Goal: Task Accomplishment & Management: Complete application form

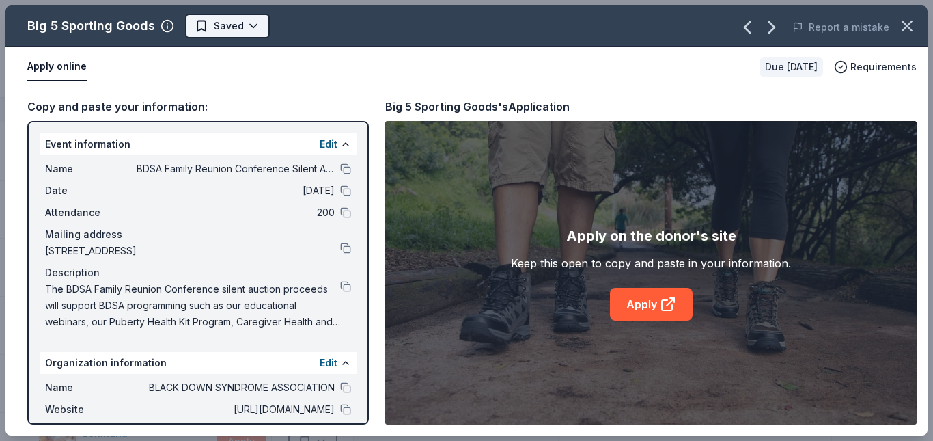
click at [251, 27] on html "BDSA Family Reunion Conference Silent Auction Track · 184 Discover Earn Rewards…" at bounding box center [466, 220] width 933 height 441
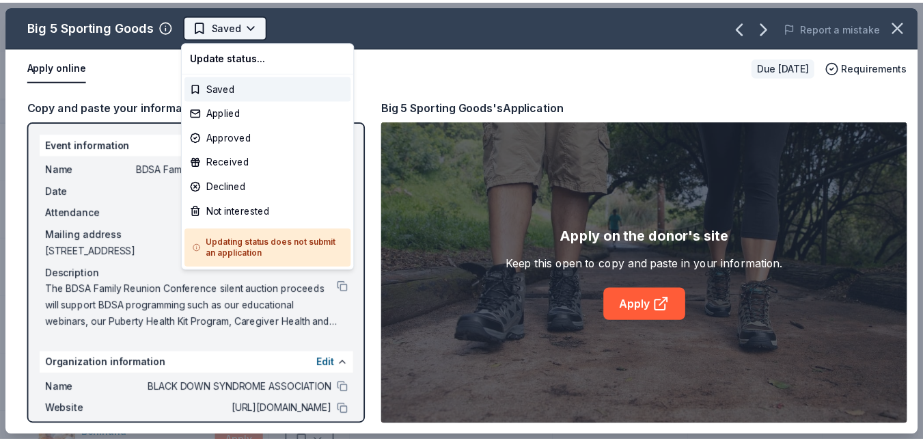
scroll to position [312, 0]
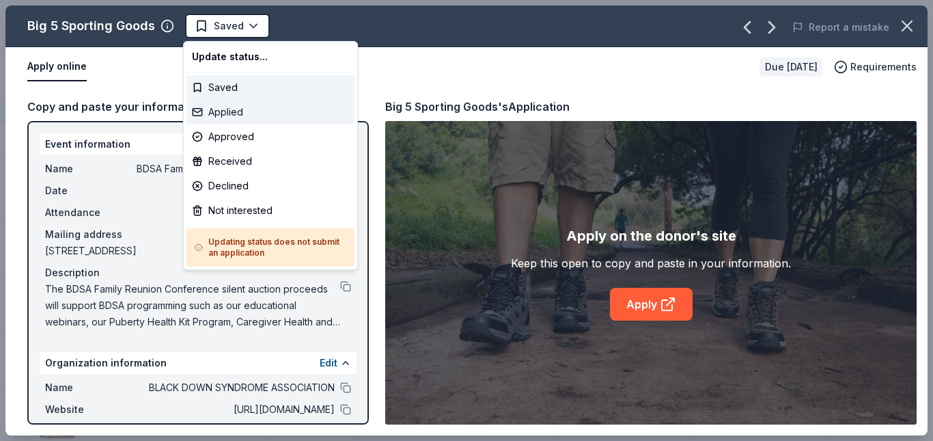
click at [235, 119] on div "Applied" at bounding box center [271, 112] width 168 height 25
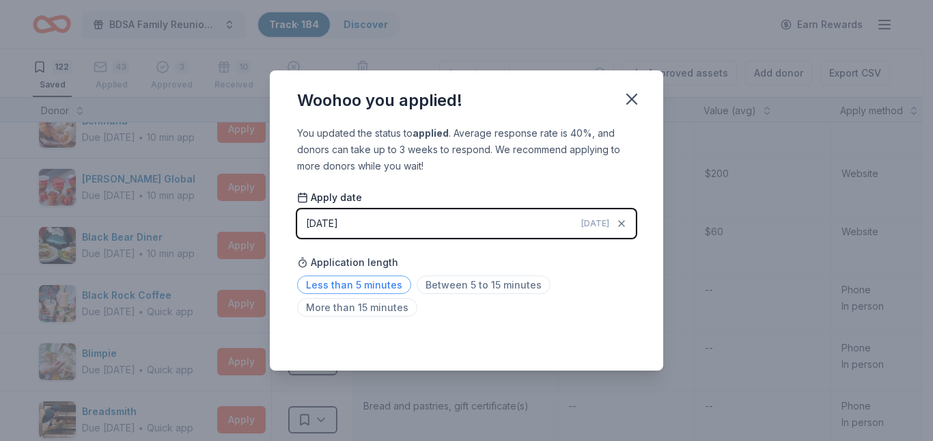
click at [306, 285] on span "Less than 5 minutes" at bounding box center [354, 284] width 114 height 18
click at [630, 100] on icon "button" at bounding box center [632, 99] width 10 height 10
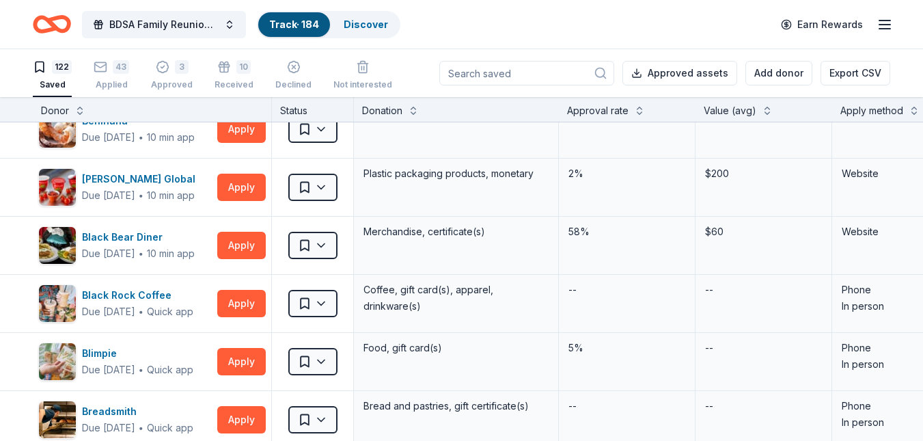
click at [288, 29] on link "Track · 184" at bounding box center [294, 24] width 50 height 12
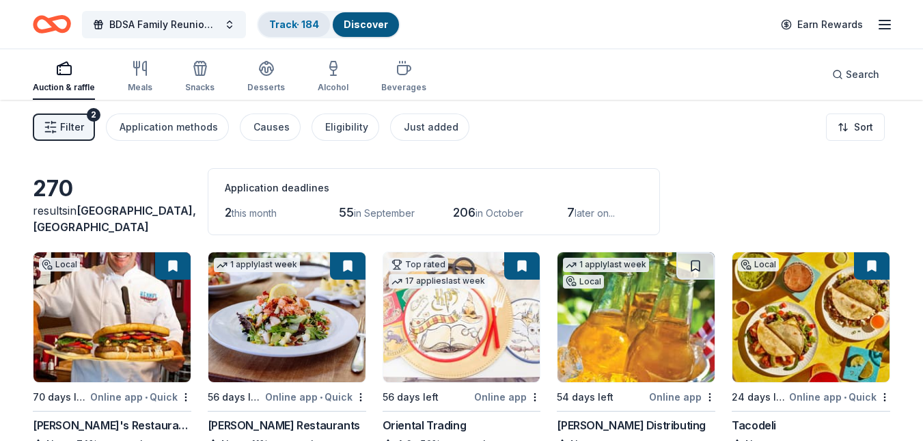
click at [277, 27] on link "Track · 184" at bounding box center [294, 24] width 50 height 12
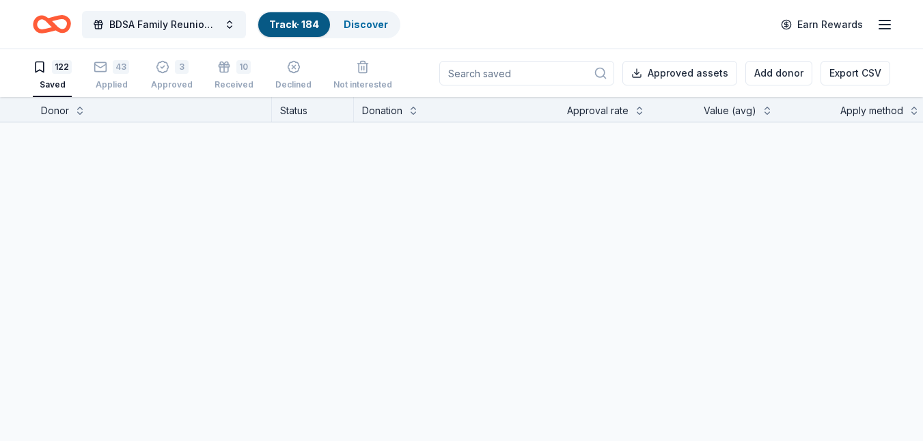
scroll to position [1, 0]
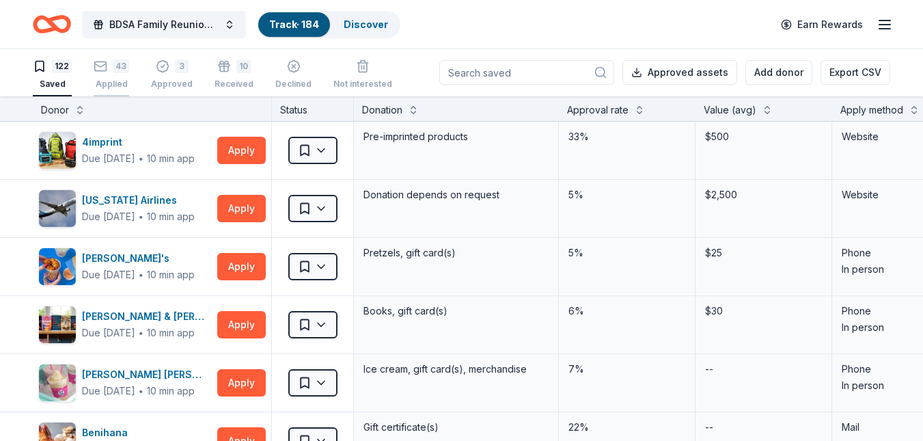
click at [115, 80] on div "Applied" at bounding box center [112, 84] width 36 height 11
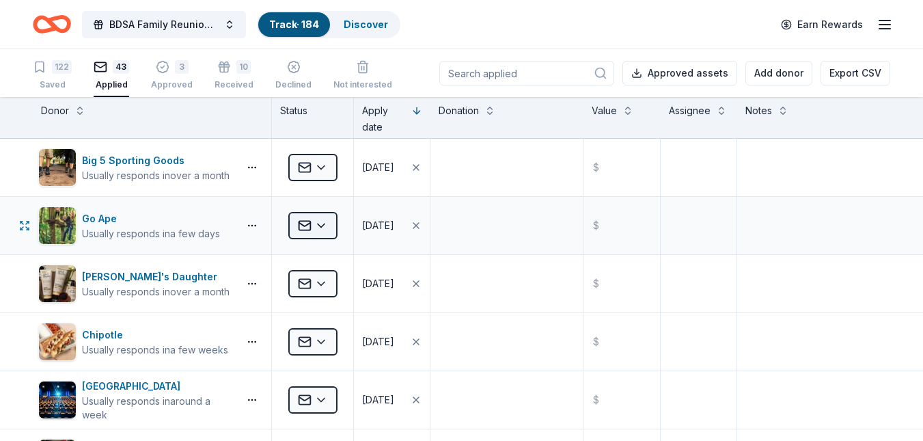
click at [324, 230] on html "BDSA Family Reunion Conference Silent Auction Track · 184 Discover Earn Rewards…" at bounding box center [461, 220] width 923 height 441
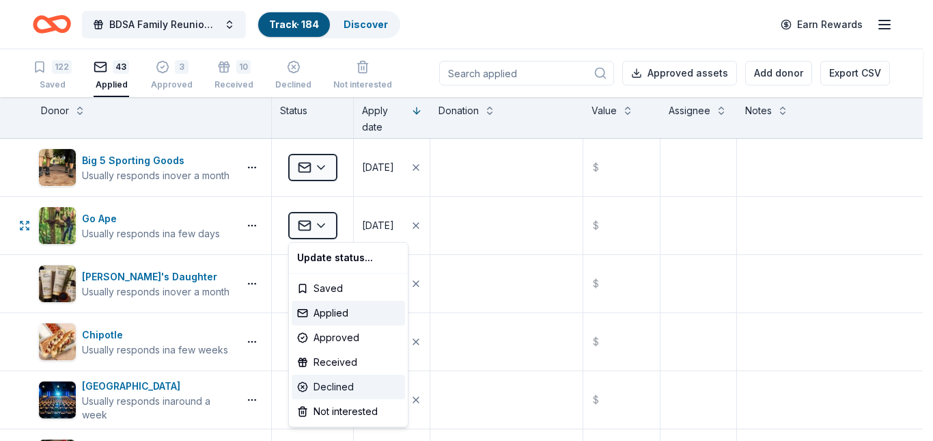
click at [345, 387] on div "Declined" at bounding box center [348, 386] width 113 height 25
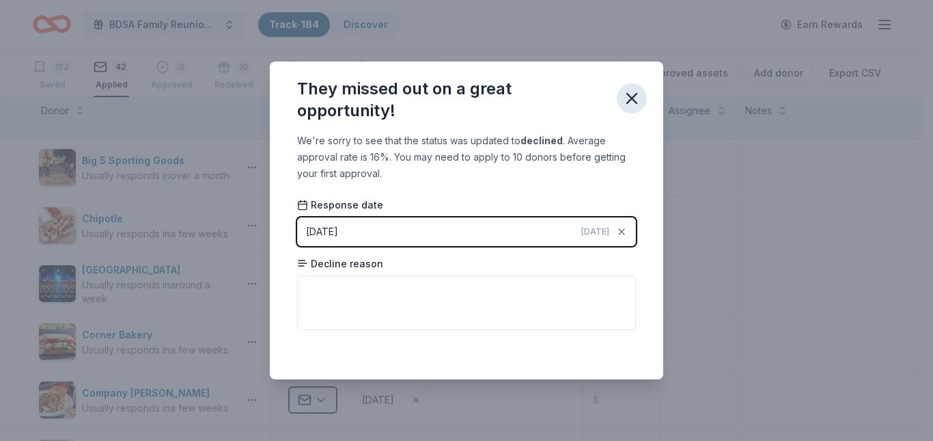
click at [629, 97] on icon "button" at bounding box center [632, 98] width 19 height 19
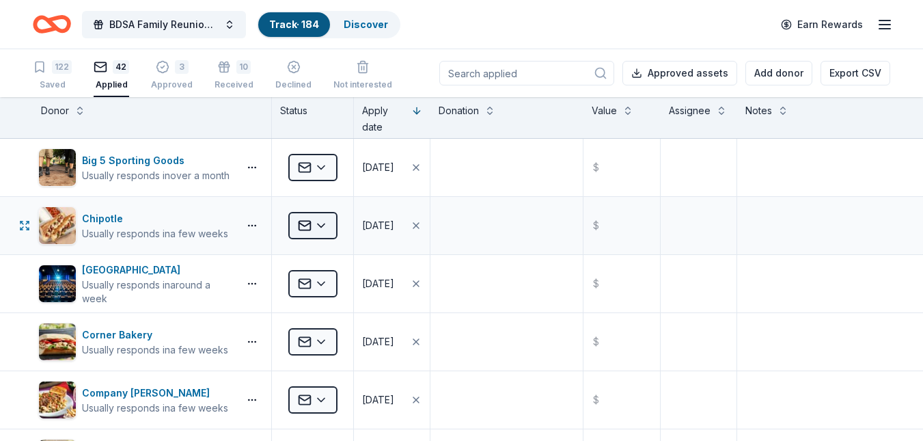
click at [328, 226] on html "BDSA Family Reunion Conference Silent Auction Track · 184 Discover Earn Rewards…" at bounding box center [461, 220] width 923 height 441
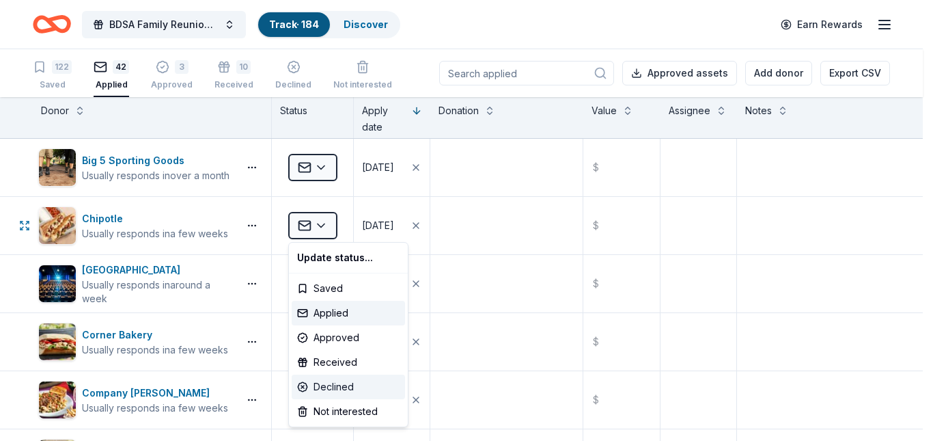
click at [328, 384] on div "Declined" at bounding box center [348, 386] width 113 height 25
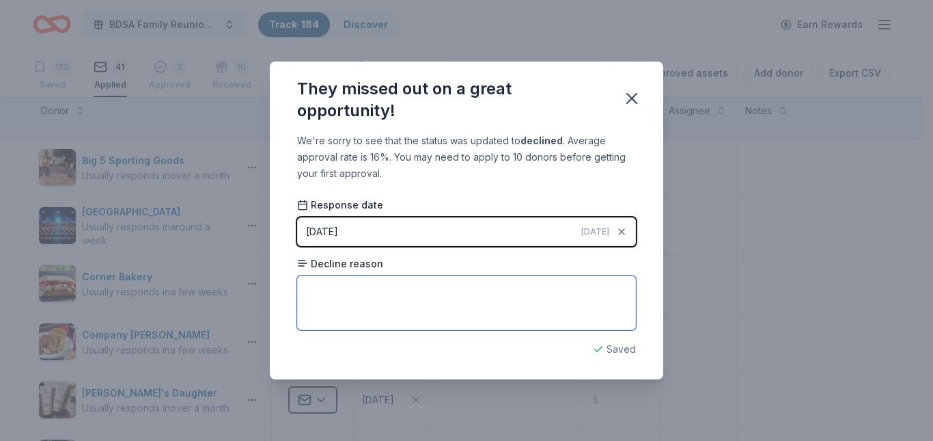
click at [392, 299] on textarea at bounding box center [466, 302] width 339 height 55
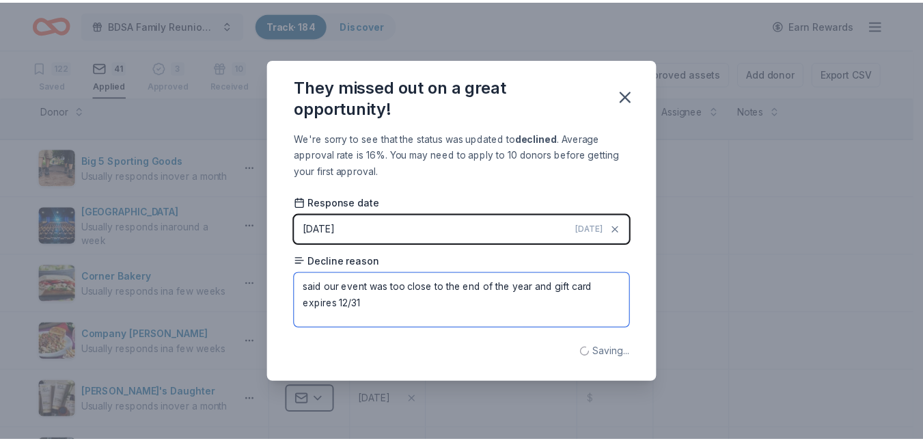
scroll to position [16, 0]
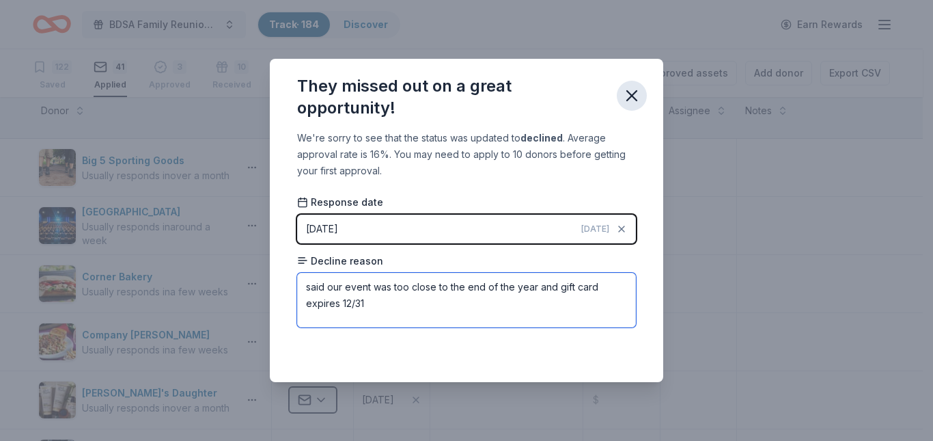
type textarea "said our event was too close to the end of the year and gift card expires 12/31"
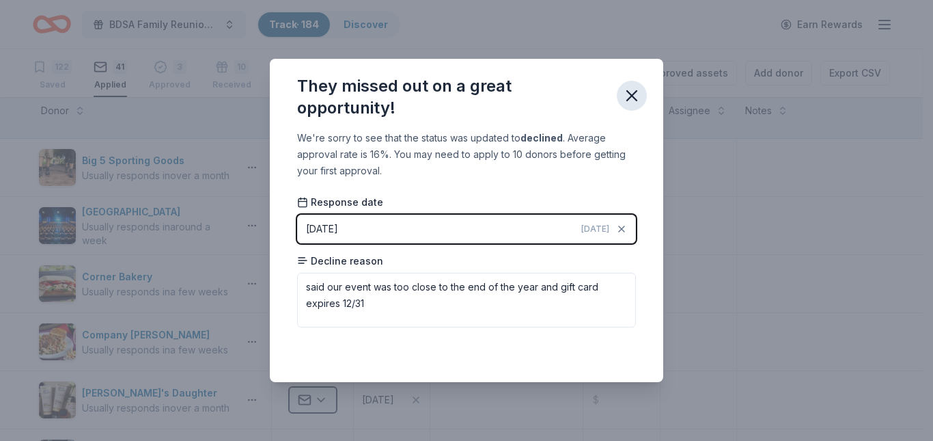
click at [630, 93] on icon "button" at bounding box center [632, 96] width 10 height 10
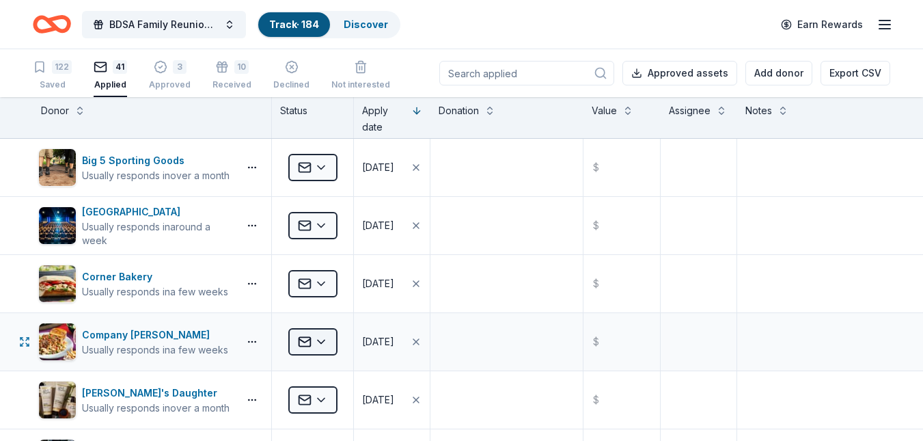
click at [323, 340] on html "BDSA Family Reunion Conference Silent Auction Track · 184 Discover Earn Rewards…" at bounding box center [461, 220] width 923 height 441
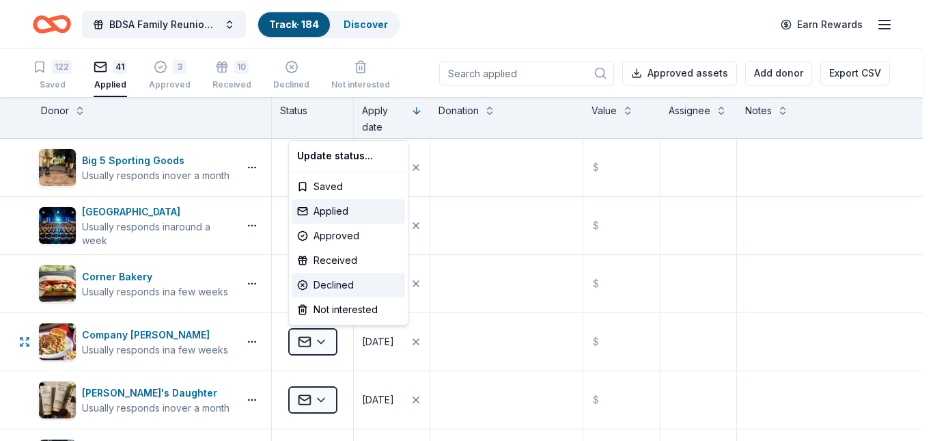
click at [332, 285] on div "Declined" at bounding box center [348, 285] width 113 height 25
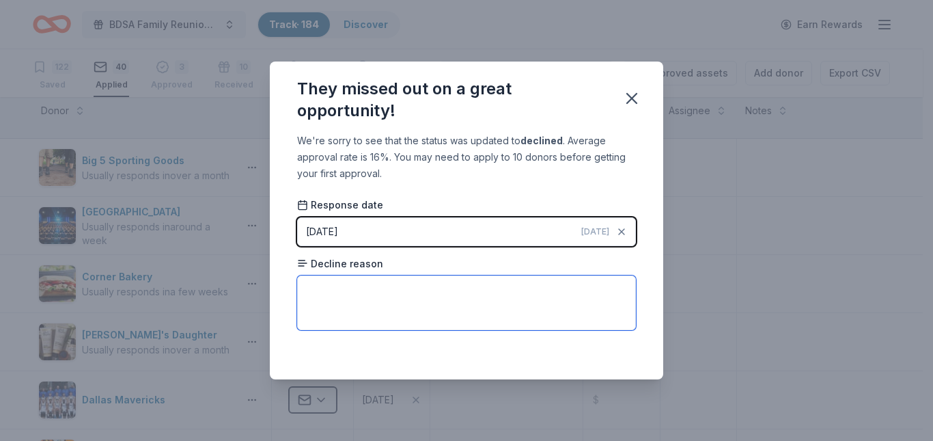
click at [332, 285] on textarea at bounding box center [466, 302] width 339 height 55
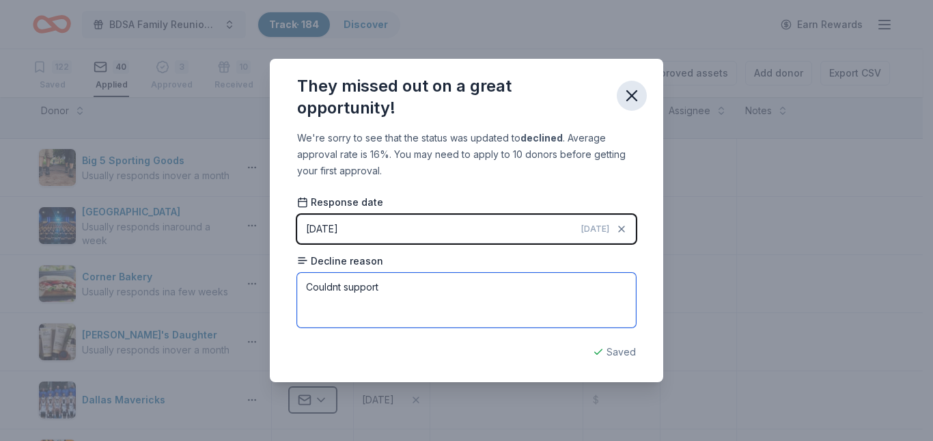
type textarea "Couldnt support"
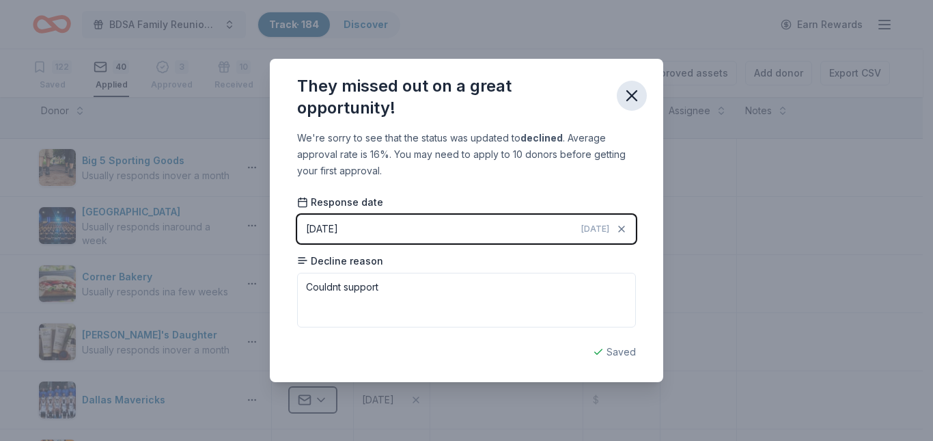
click at [633, 98] on icon "button" at bounding box center [632, 95] width 19 height 19
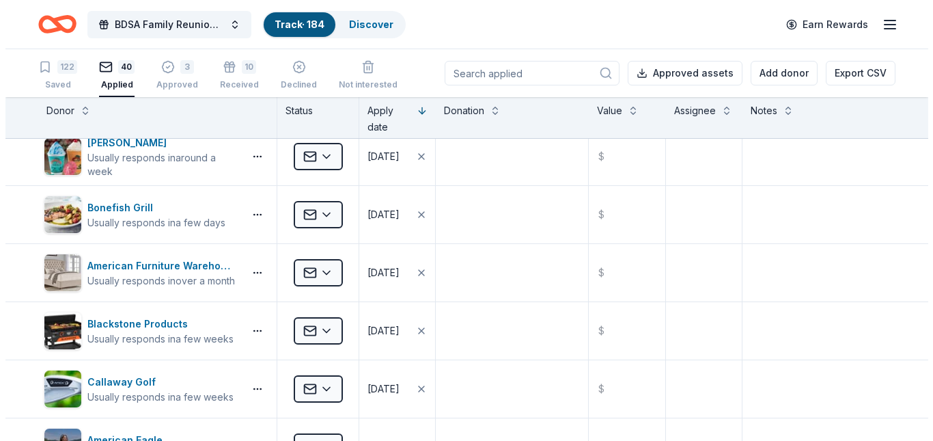
scroll to position [366, 0]
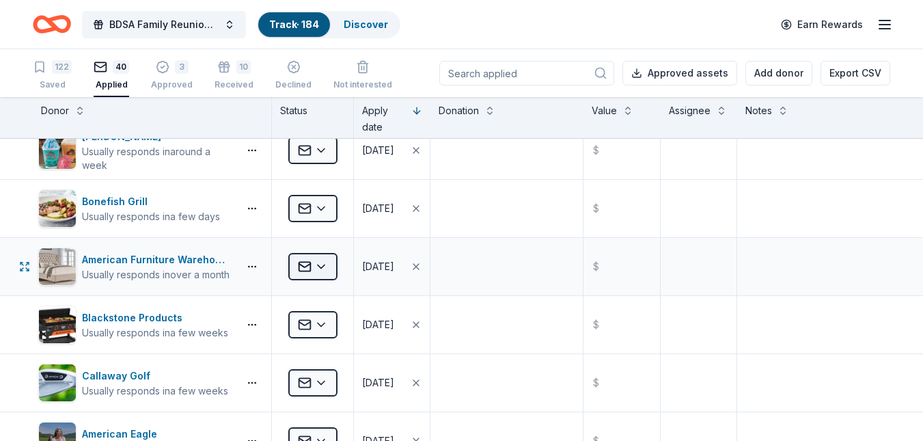
click at [321, 265] on html "BDSA Family Reunion Conference Silent Auction Track · 184 Discover Earn Rewards…" at bounding box center [461, 220] width 923 height 441
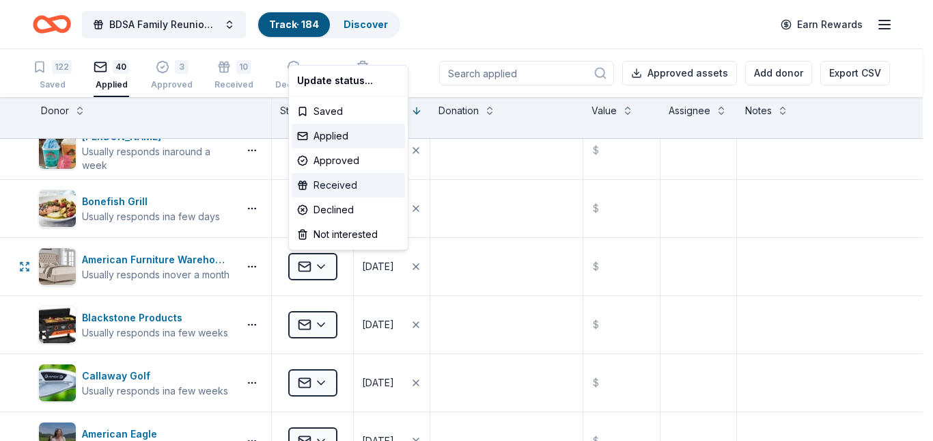
click at [321, 183] on div "Received" at bounding box center [348, 185] width 113 height 25
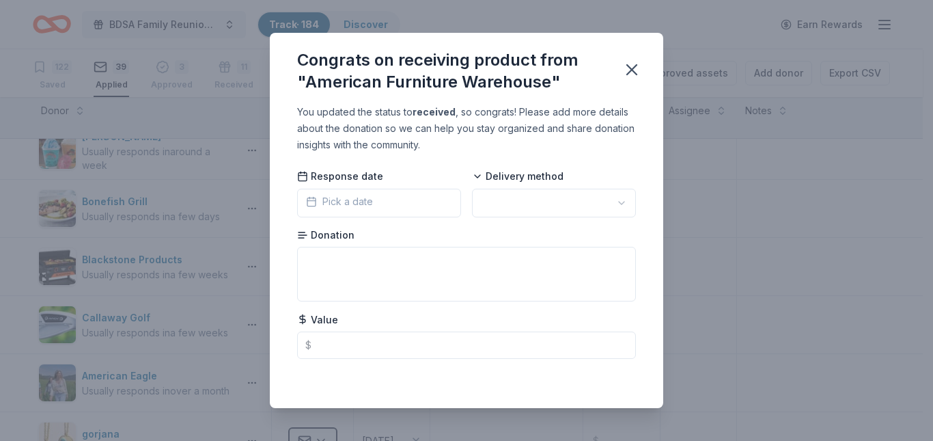
click at [336, 204] on span "Pick a date" at bounding box center [339, 201] width 67 height 16
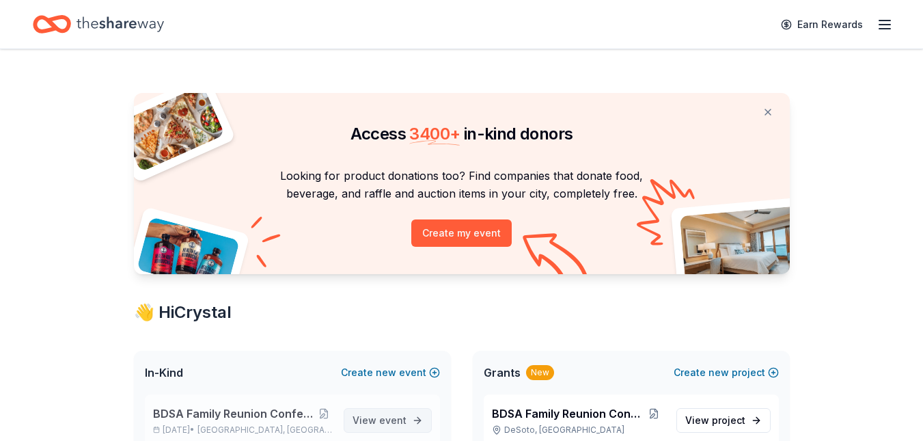
click at [385, 414] on span "event" at bounding box center [392, 420] width 27 height 12
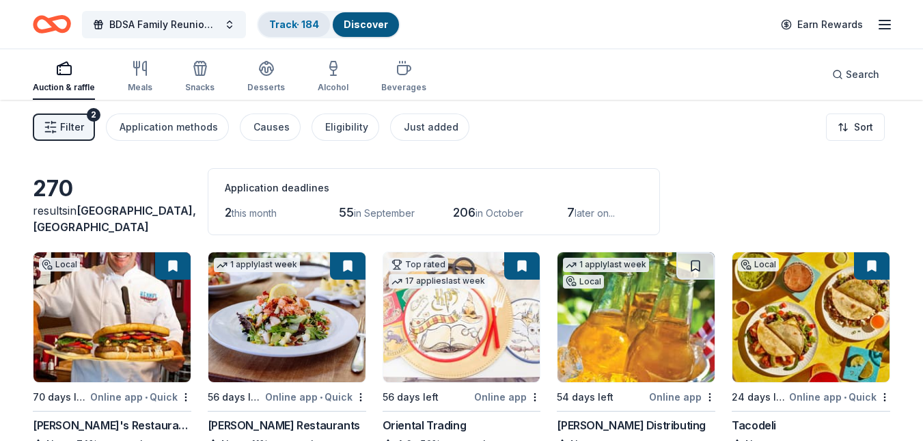
click at [292, 19] on link "Track · 184" at bounding box center [294, 24] width 50 height 12
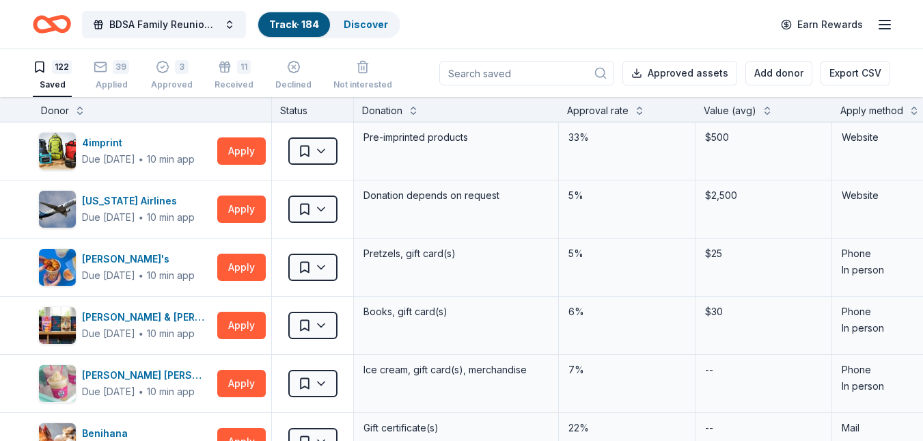
scroll to position [1, 0]
click at [118, 67] on div "39" at bounding box center [121, 66] width 16 height 14
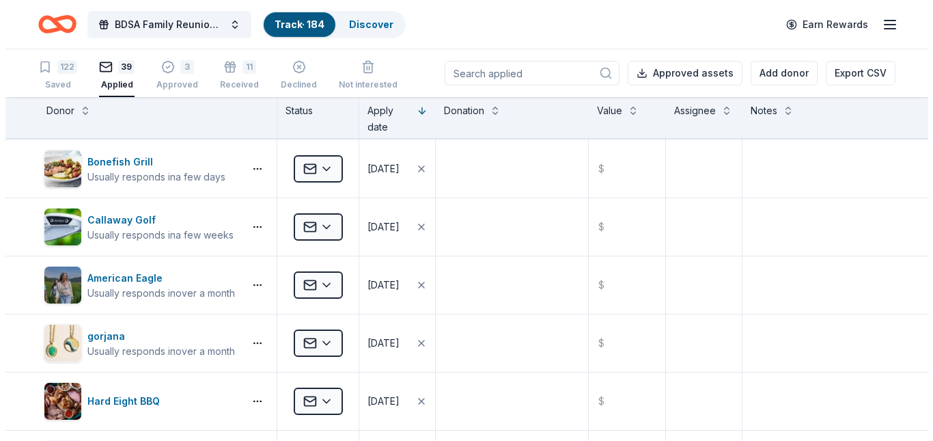
scroll to position [465, 0]
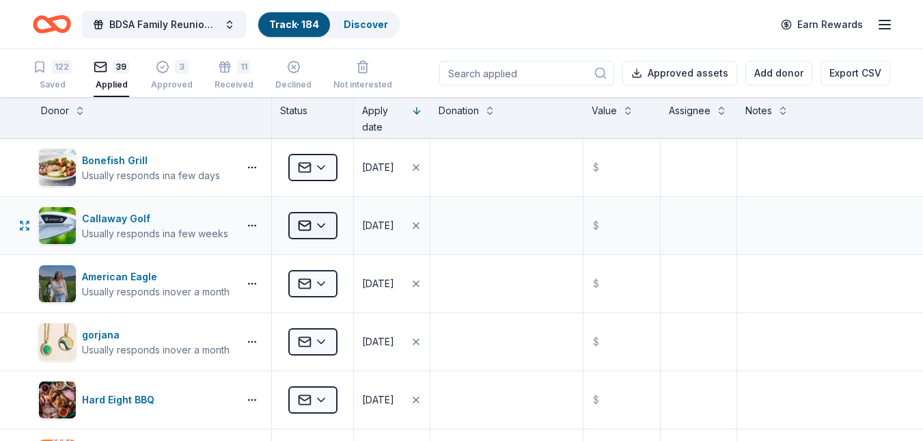
click at [320, 221] on html "BDSA Family Reunion Conference Silent Auction Track · 184 Discover Earn Rewards…" at bounding box center [461, 220] width 923 height 441
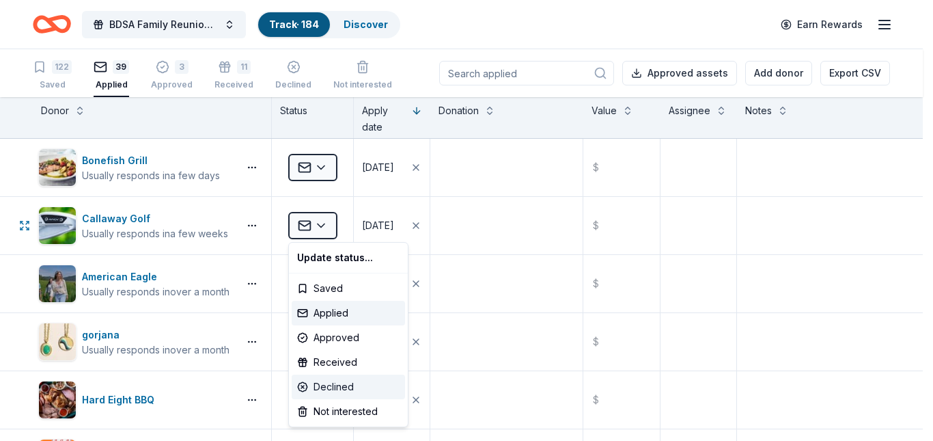
click at [336, 386] on div "Declined" at bounding box center [348, 386] width 113 height 25
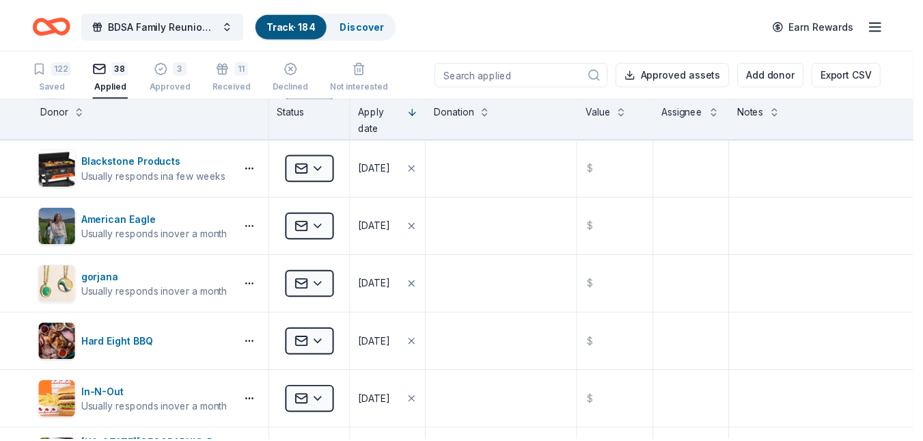
scroll to position [407, 0]
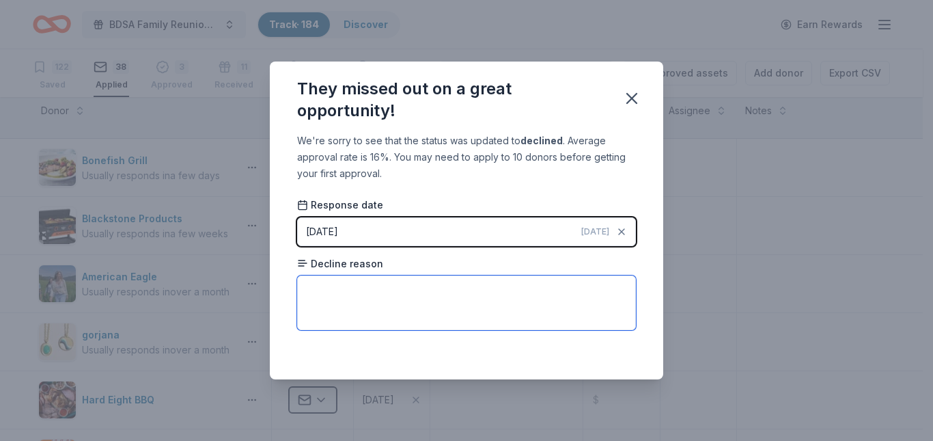
click at [348, 303] on textarea at bounding box center [466, 302] width 339 height 55
type textarea "Couldn't support"
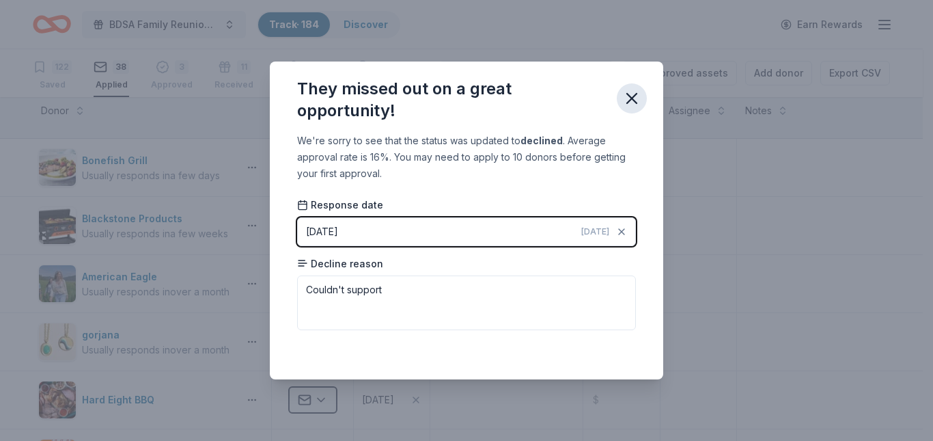
click at [628, 103] on icon "button" at bounding box center [632, 99] width 10 height 10
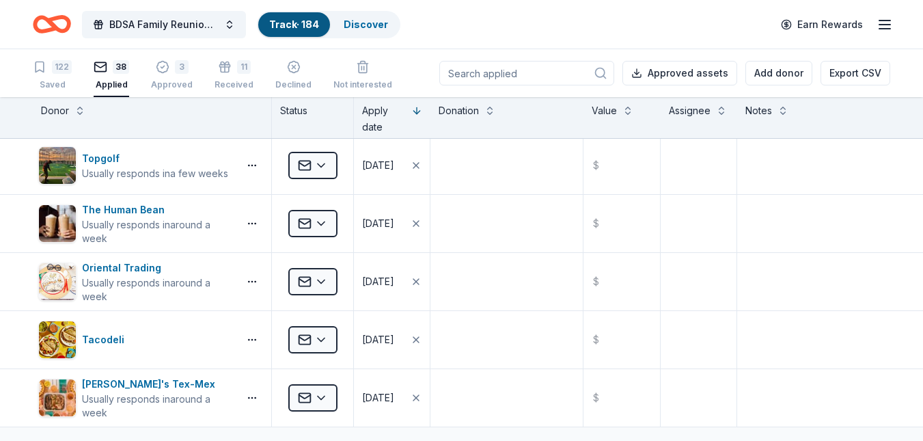
scroll to position [1939, 0]
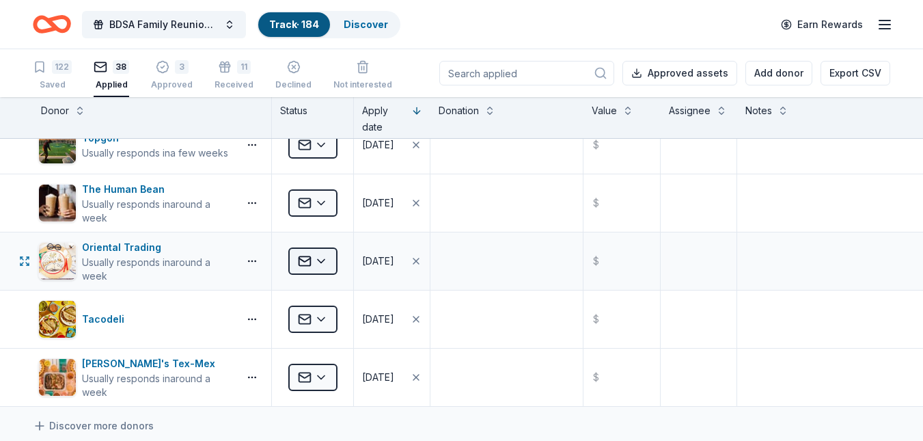
click at [323, 262] on html "BDSA Family Reunion Conference Silent Auction Track · 184 Discover Earn Rewards…" at bounding box center [461, 220] width 923 height 441
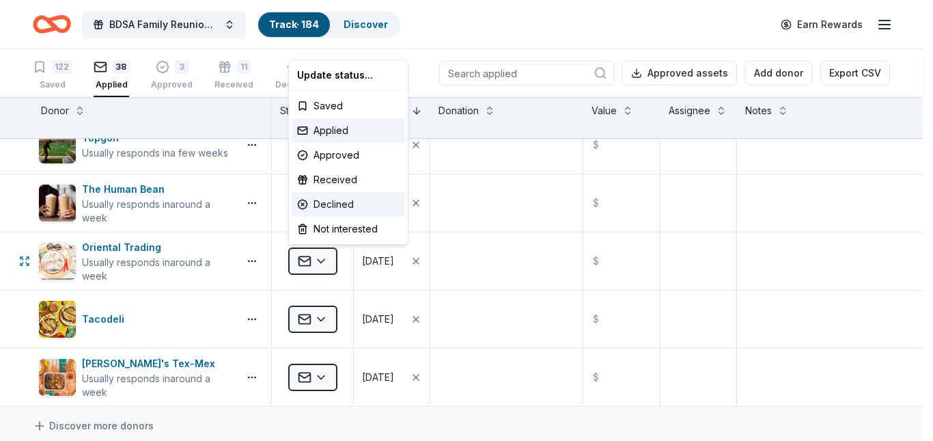
click at [324, 203] on div "Declined" at bounding box center [348, 204] width 113 height 25
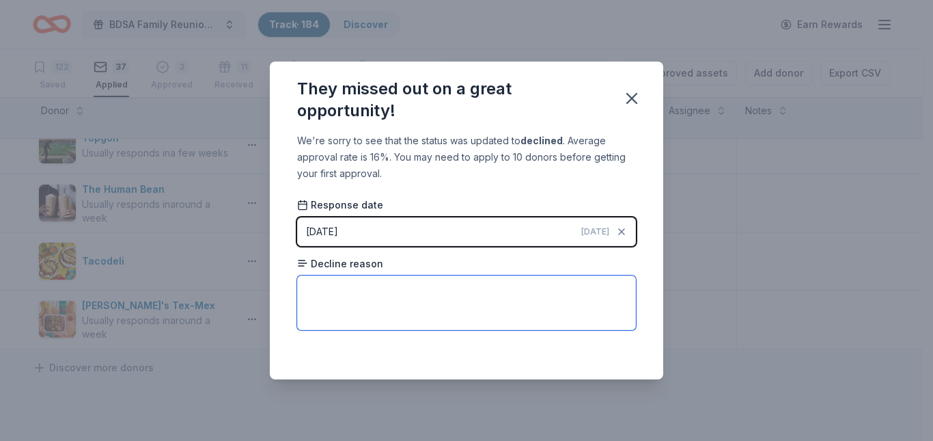
click at [426, 312] on textarea at bounding box center [466, 302] width 339 height 55
type textarea "no reason given"
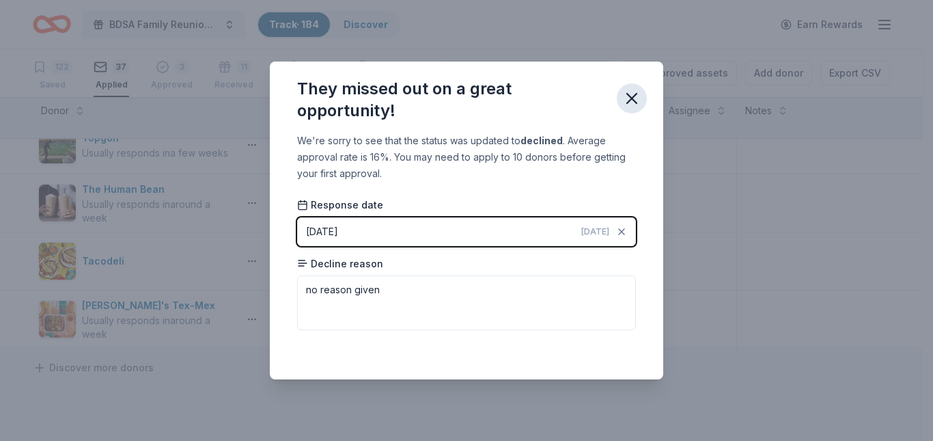
click at [633, 110] on button "button" at bounding box center [632, 98] width 30 height 30
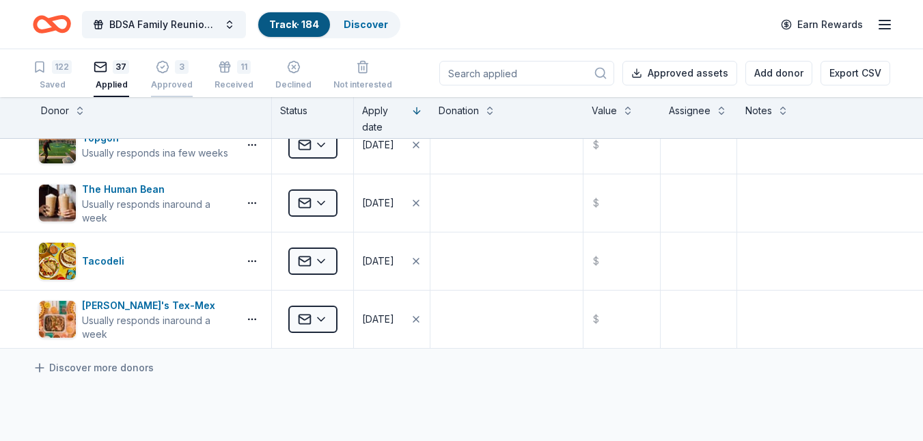
click at [163, 81] on div "Approved" at bounding box center [172, 84] width 42 height 11
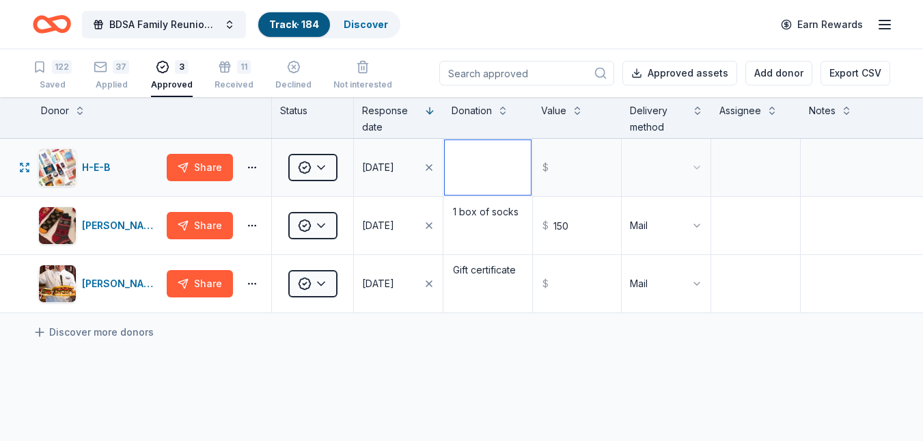
click at [493, 165] on textarea at bounding box center [488, 167] width 86 height 55
click at [571, 177] on input "text" at bounding box center [577, 167] width 86 height 55
click at [505, 165] on textarea "2500" at bounding box center [488, 167] width 86 height 55
type textarea "2"
type textarea "sponsorship"
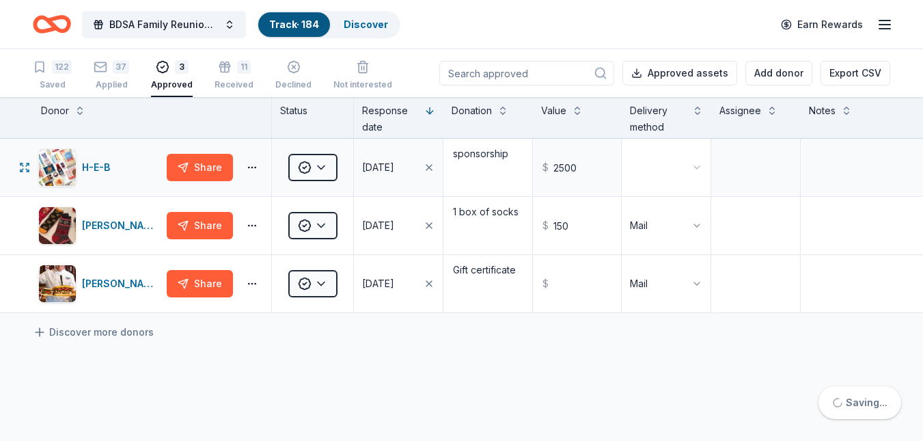
type input "2500.00"
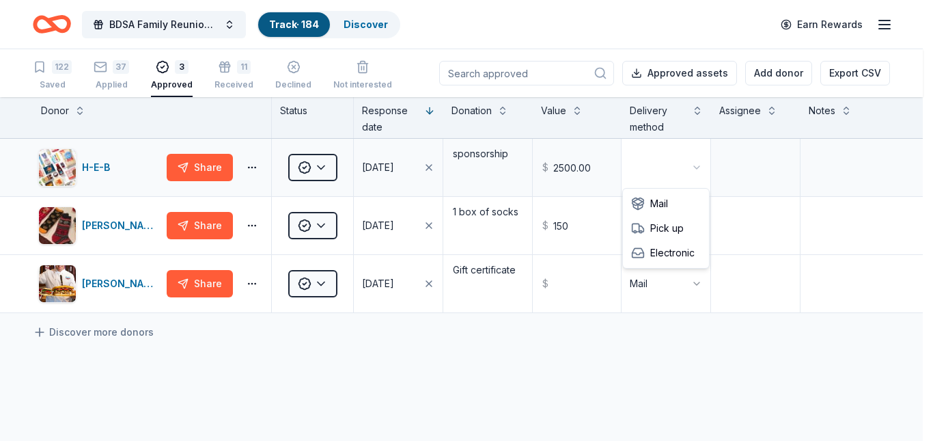
click at [691, 170] on html "BDSA Family Reunion Conference Silent Auction Track · 184 Discover Earn Rewards…" at bounding box center [466, 220] width 933 height 441
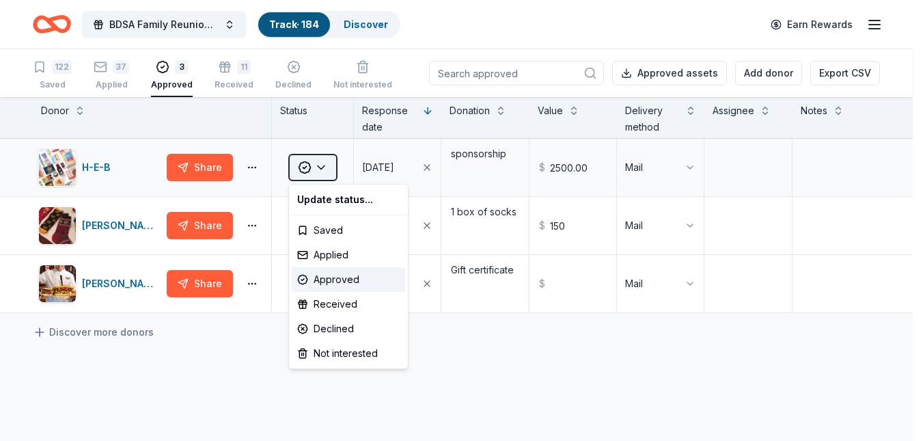
click at [327, 165] on html "BDSA Family Reunion Conference Silent Auction Track · 184 Discover Earn Rewards…" at bounding box center [461, 220] width 923 height 441
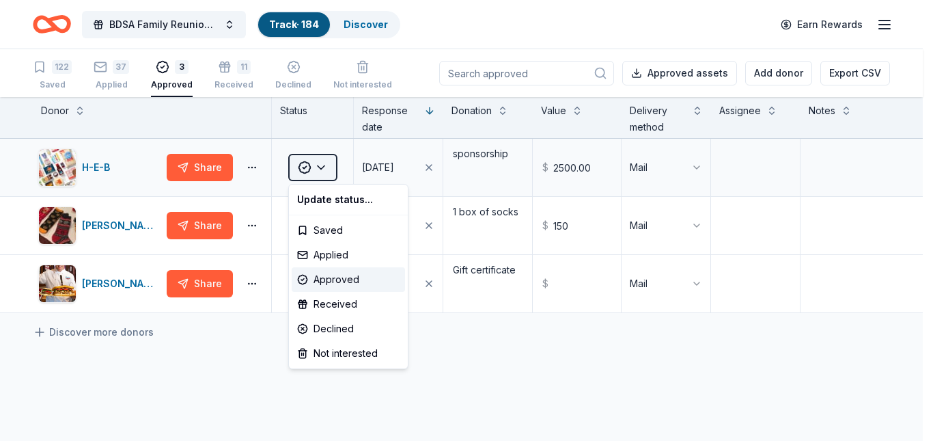
click at [327, 165] on html "BDSA Family Reunion Conference Silent Auction Track · 184 Discover Earn Rewards…" at bounding box center [466, 220] width 933 height 441
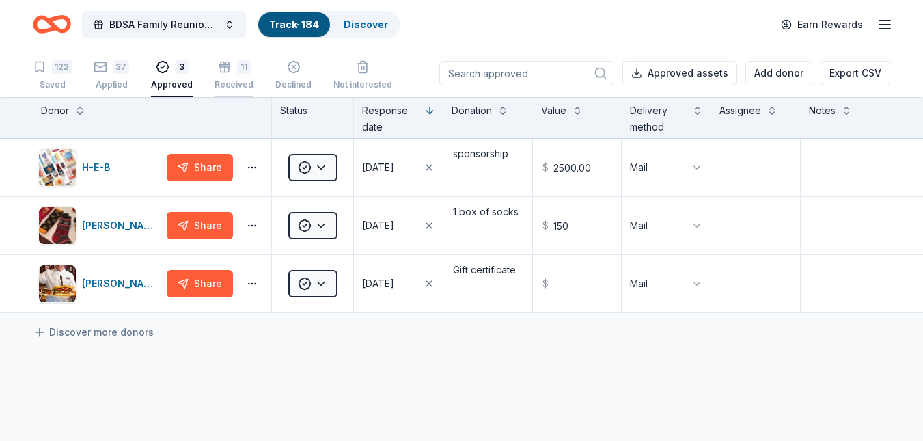
click at [236, 84] on div "Received" at bounding box center [234, 84] width 39 height 11
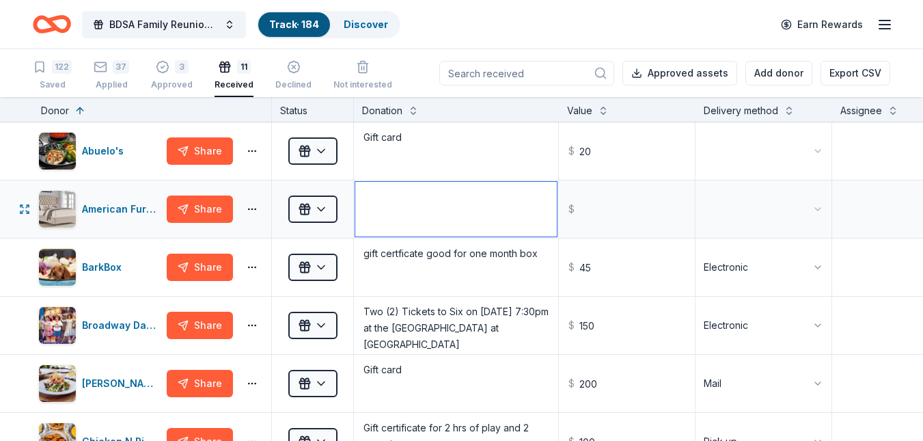
click at [440, 224] on textarea at bounding box center [456, 209] width 202 height 55
type textarea "Gift card"
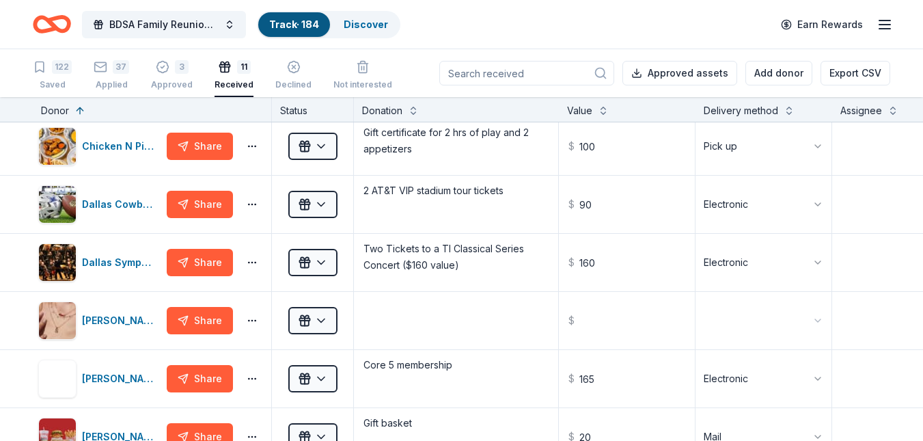
scroll to position [294, 0]
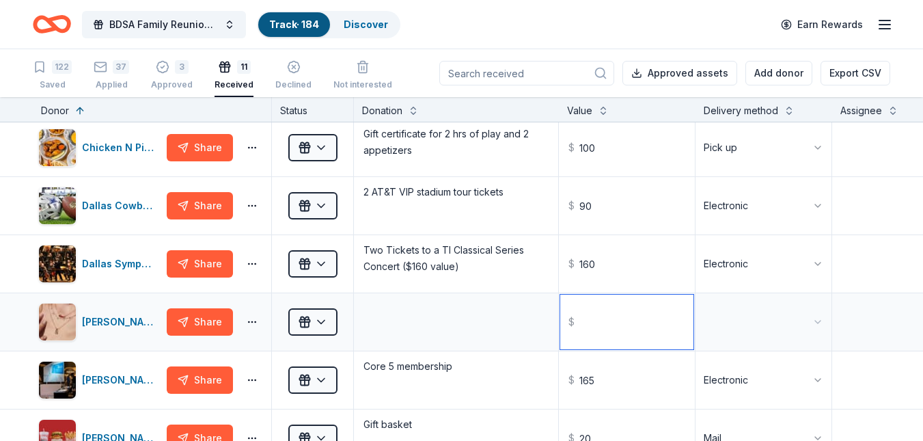
click at [627, 323] on input "text" at bounding box center [626, 322] width 133 height 55
type input "300.00"
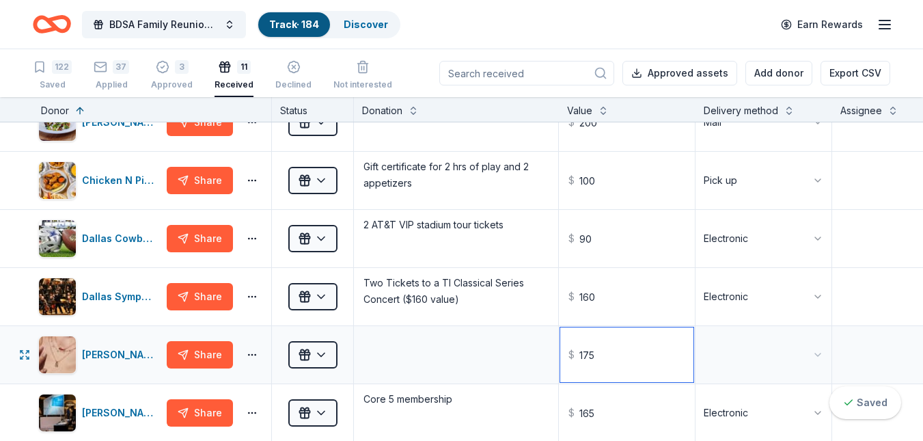
scroll to position [268, 0]
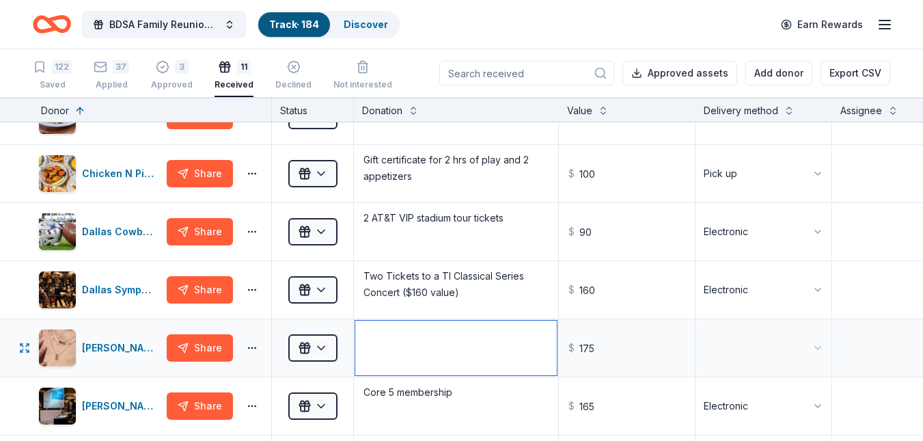
click at [441, 355] on textarea at bounding box center [456, 347] width 202 height 55
type input "175.00"
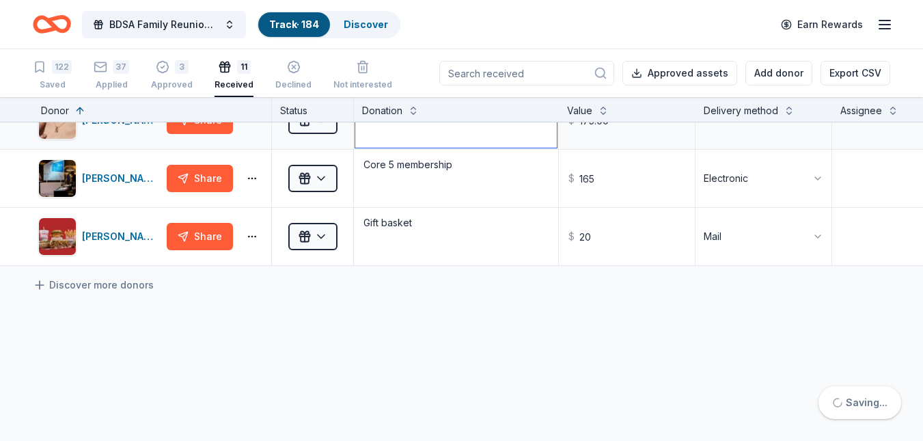
scroll to position [497, 0]
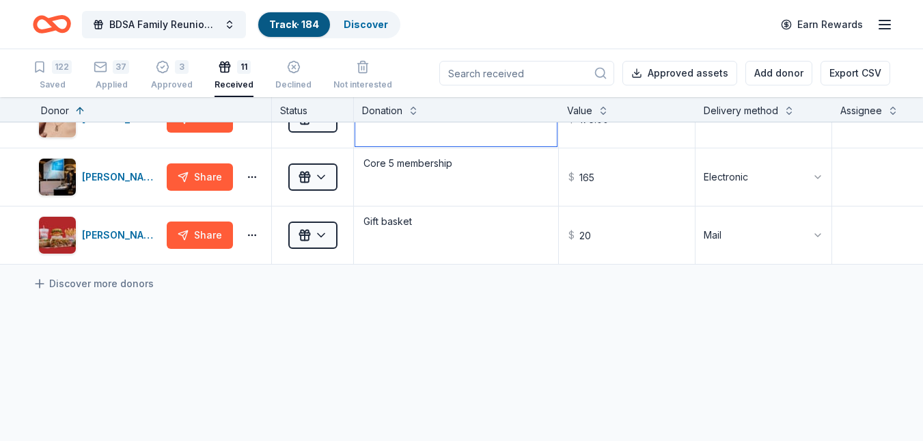
type textarea "Earring and Necklace set"
click at [288, 78] on div "Declined" at bounding box center [293, 68] width 36 height 30
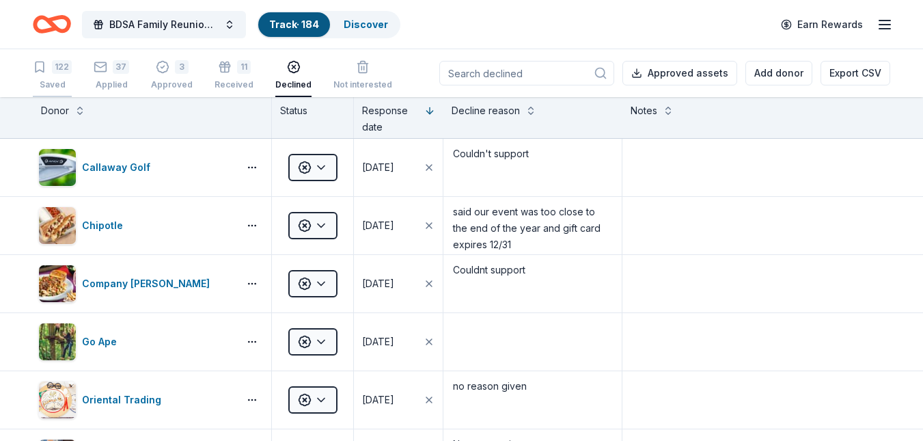
click at [52, 88] on div "Saved" at bounding box center [52, 84] width 39 height 11
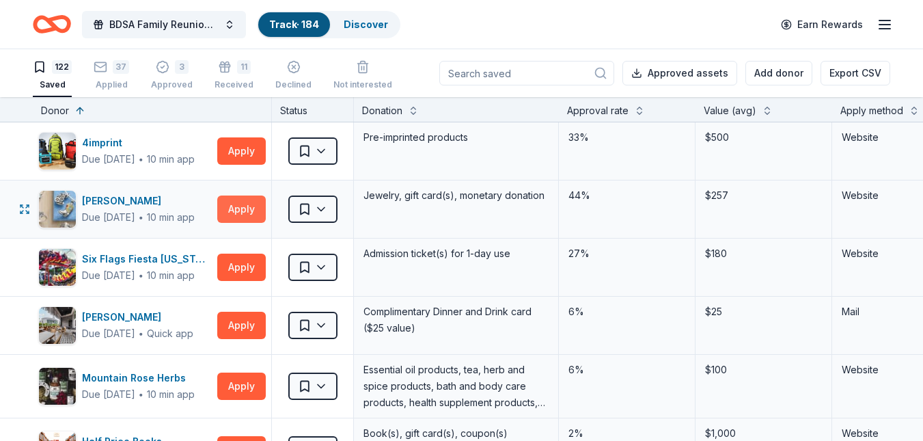
click at [230, 213] on button "Apply" at bounding box center [241, 208] width 49 height 27
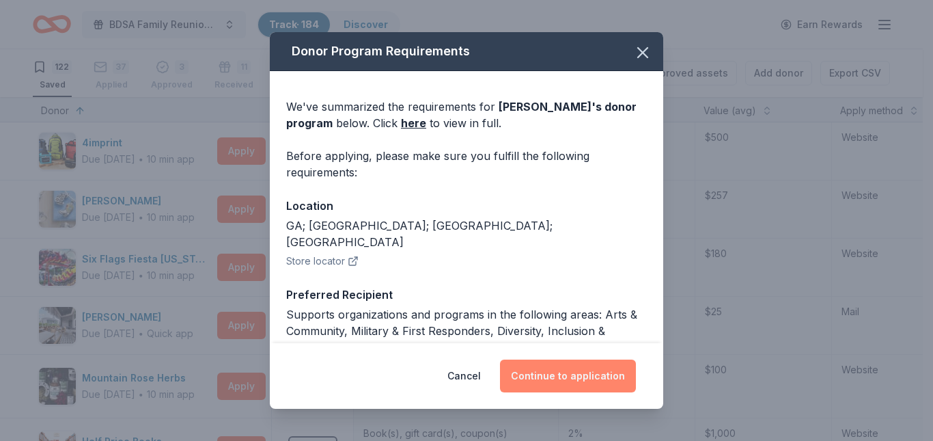
click at [574, 377] on button "Continue to application" at bounding box center [568, 375] width 136 height 33
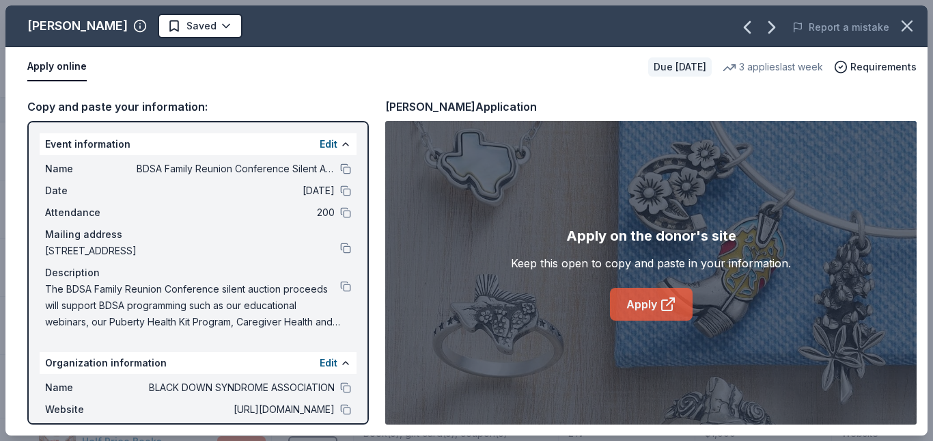
click at [638, 300] on link "Apply" at bounding box center [651, 304] width 83 height 33
